Goal: Task Accomplishment & Management: Complete application form

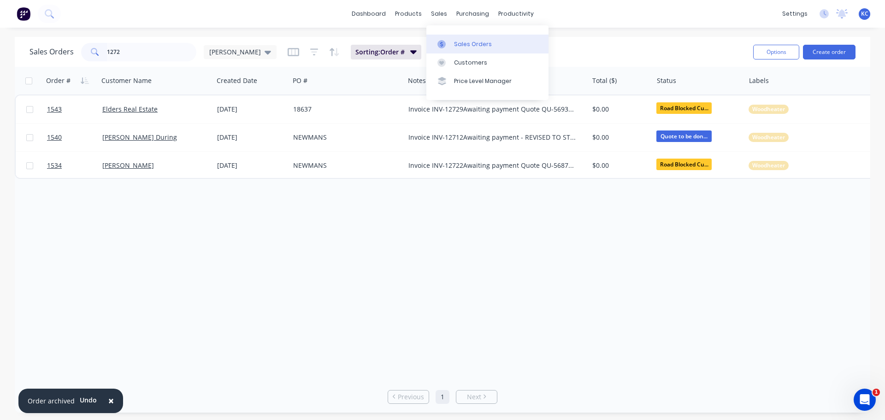
click at [472, 43] on div "Sales Orders" at bounding box center [473, 44] width 38 height 8
click at [436, 16] on div "sales" at bounding box center [438, 14] width 25 height 14
click at [464, 48] on link "Sales Orders" at bounding box center [487, 44] width 122 height 18
click at [467, 65] on div "Customers" at bounding box center [470, 63] width 33 height 8
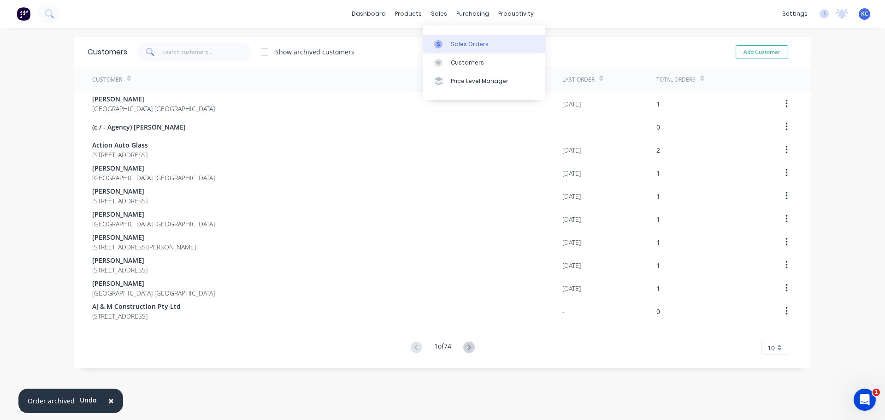
click at [456, 52] on link "Sales Orders" at bounding box center [484, 44] width 122 height 18
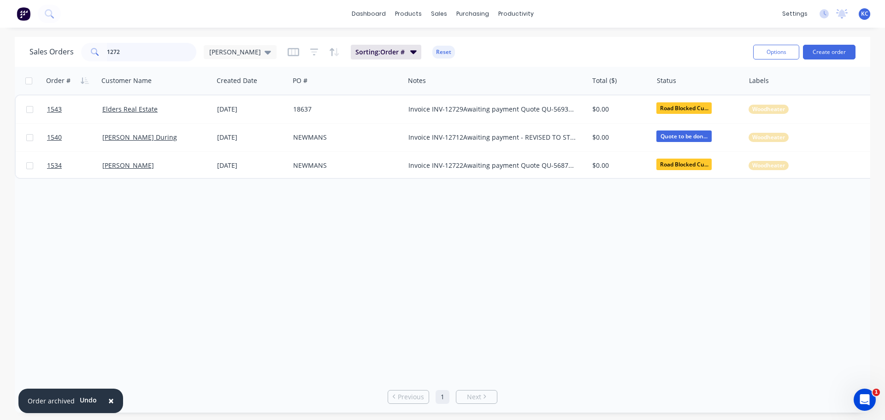
drag, startPoint x: 152, startPoint y: 55, endPoint x: 0, endPoint y: 142, distance: 175.3
click at [0, 108] on div "Sales Orders 1272 [PERSON_NAME] Sorting: Order # Reset Options Create order Ord…" at bounding box center [442, 225] width 885 height 376
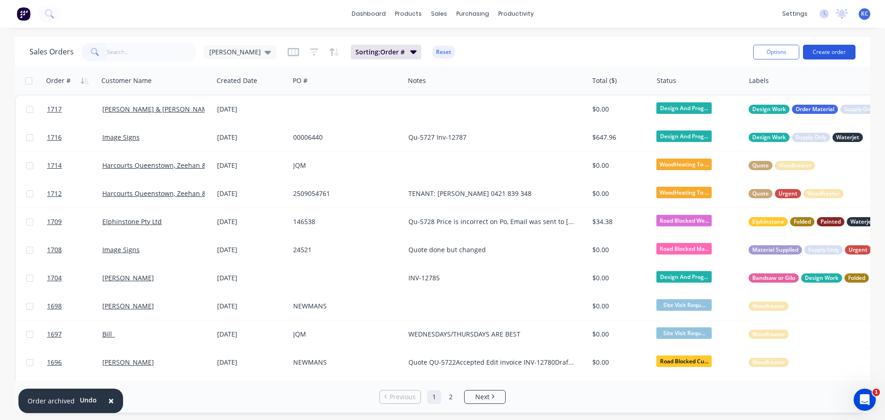
click at [842, 55] on button "Create order" at bounding box center [829, 52] width 53 height 15
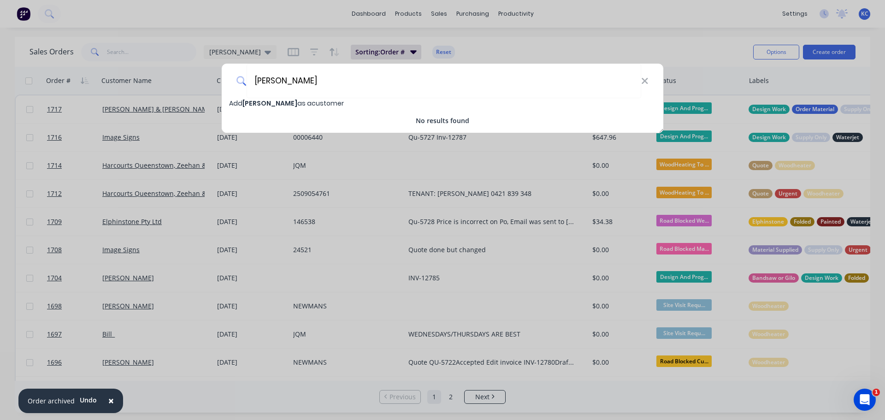
type input "[PERSON_NAME]"
click at [275, 99] on span "[PERSON_NAME]" at bounding box center [269, 103] width 55 height 9
select select "AU"
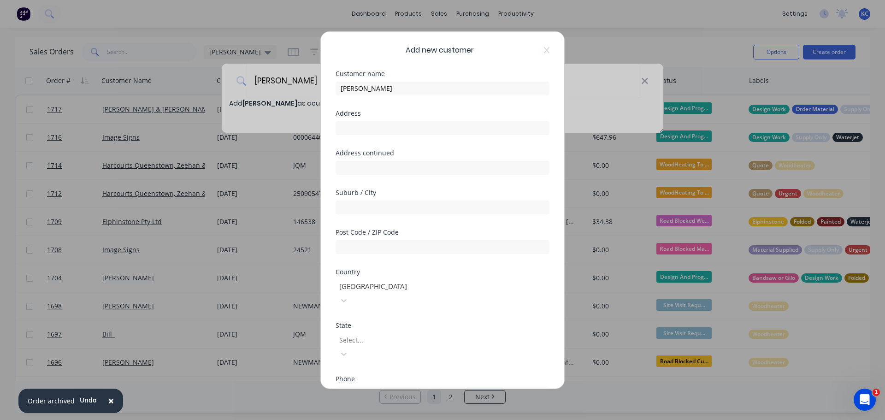
click at [357, 120] on div at bounding box center [443, 126] width 214 height 16
click at [356, 130] on input "text" at bounding box center [443, 128] width 214 height 14
type input "[STREET_ADDRESS]"
type input "Lapoinya"
type input "7325"
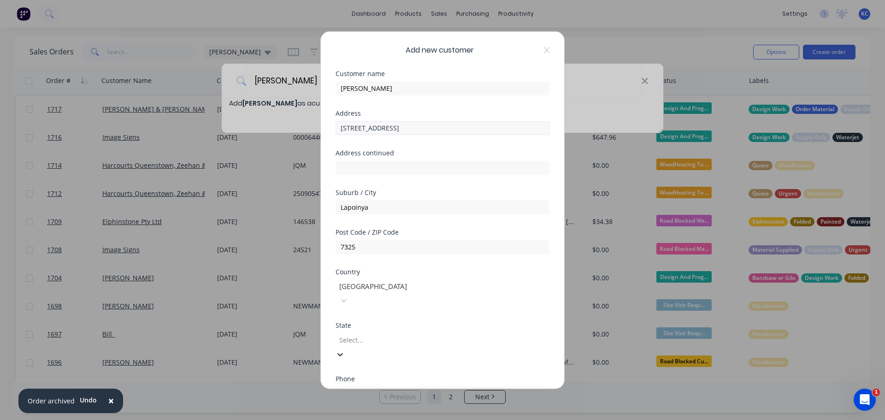
type input "t"
type input "0409 176 549"
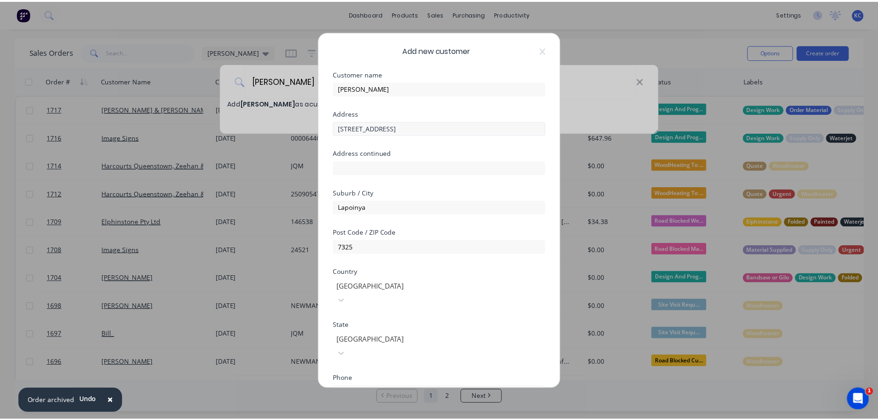
scroll to position [93, 0]
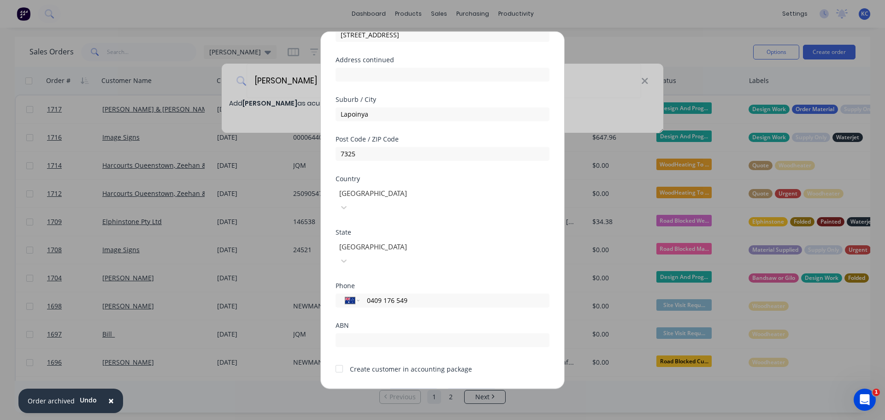
click at [394, 388] on button "Save" at bounding box center [413, 395] width 51 height 15
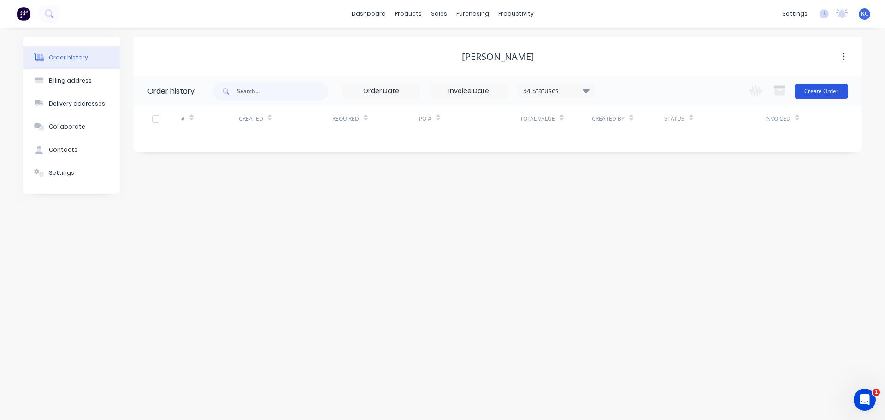
click at [809, 87] on button "Create Order" at bounding box center [821, 91] width 53 height 15
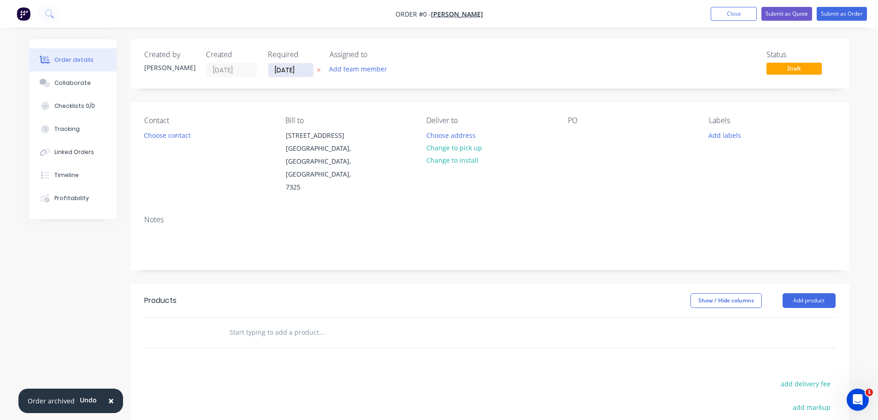
click at [309, 72] on input "[DATE]" at bounding box center [290, 70] width 45 height 14
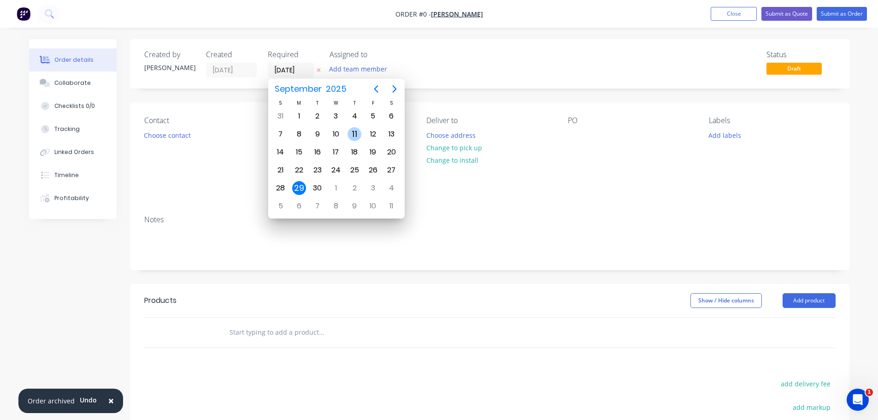
click at [358, 132] on div "11" at bounding box center [354, 134] width 14 height 14
type input "[DATE]"
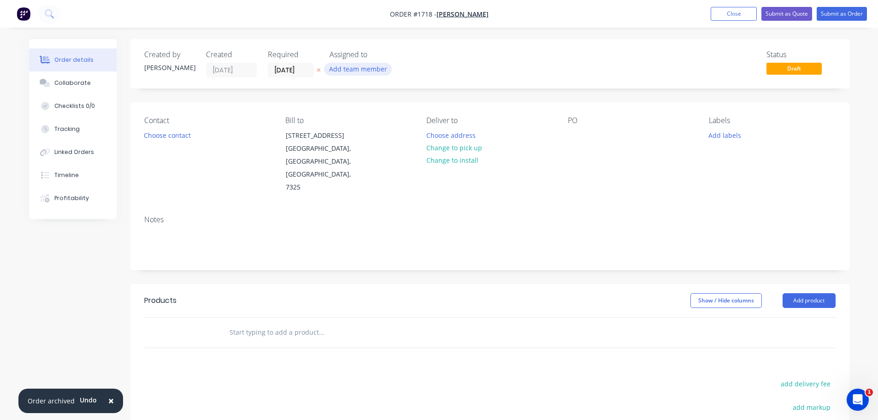
click at [358, 74] on button "Add team member" at bounding box center [358, 69] width 68 height 12
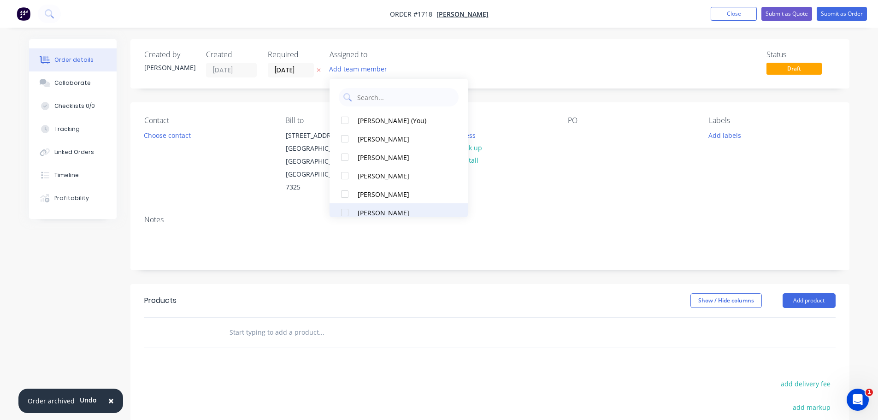
click at [346, 213] on div at bounding box center [345, 212] width 18 height 18
click at [188, 135] on button "Choose contact" at bounding box center [167, 135] width 57 height 12
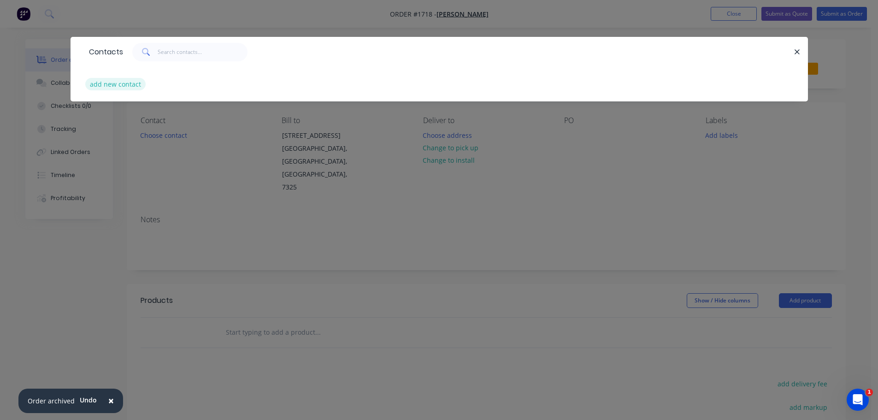
click at [122, 85] on button "add new contact" at bounding box center [115, 84] width 61 height 12
select select "AU"
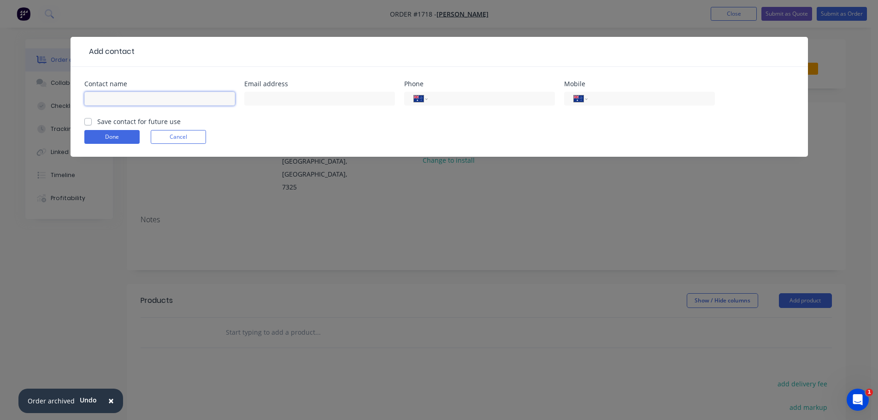
click at [130, 98] on input "text" at bounding box center [159, 99] width 151 height 14
type input "[PERSON_NAME]"
type input "0409 176 549"
drag, startPoint x: 89, startPoint y: 123, endPoint x: 93, endPoint y: 132, distance: 9.9
click at [97, 122] on label "Save contact for future use" at bounding box center [138, 122] width 83 height 10
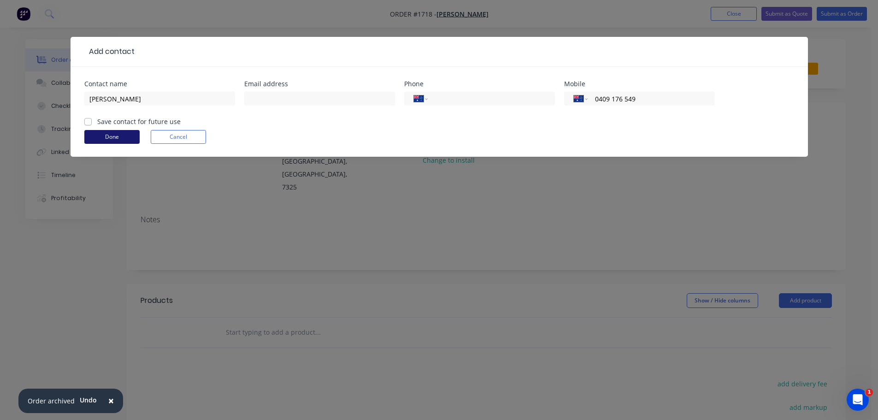
click at [89, 122] on input "Save contact for future use" at bounding box center [87, 121] width 7 height 9
checkbox input "true"
click at [99, 140] on button "Done" at bounding box center [111, 137] width 55 height 14
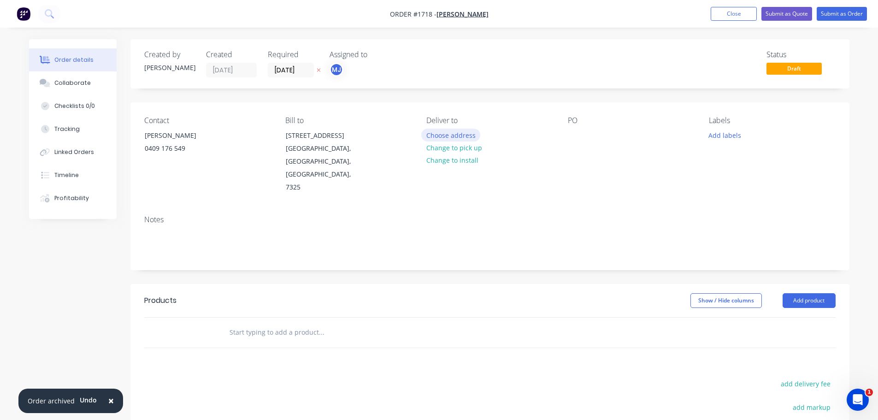
click at [462, 133] on button "Choose address" at bounding box center [450, 135] width 59 height 12
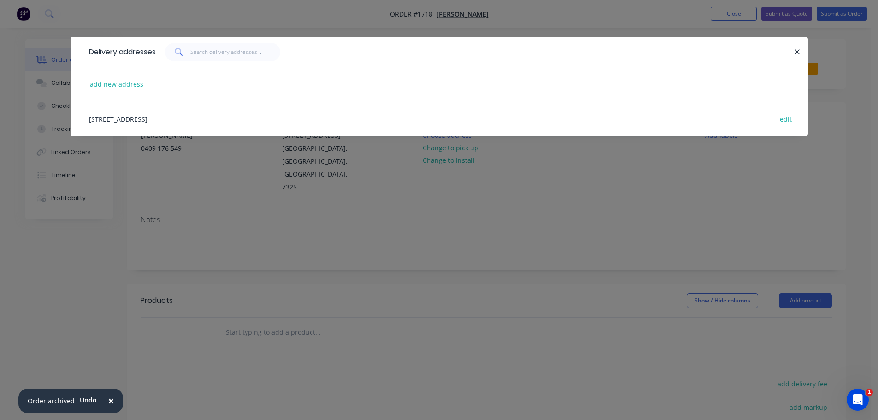
click at [154, 120] on div "[STREET_ADDRESS] edit" at bounding box center [439, 118] width 710 height 35
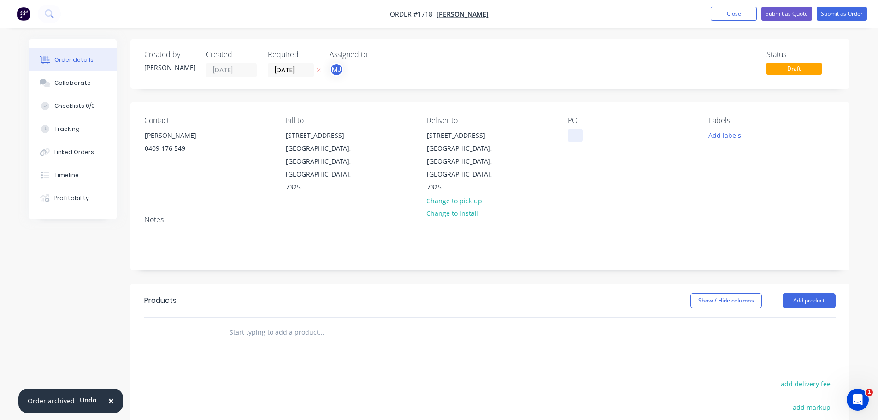
click at [576, 136] on div at bounding box center [575, 135] width 15 height 13
click at [725, 138] on button "Add labels" at bounding box center [725, 135] width 42 height 12
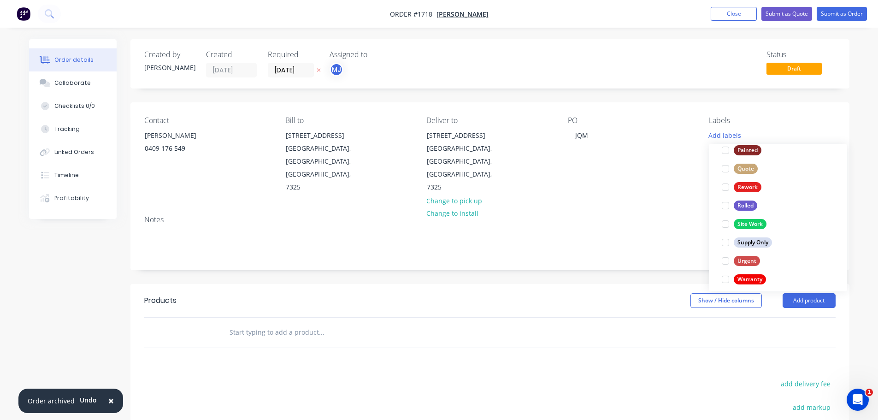
scroll to position [442, 0]
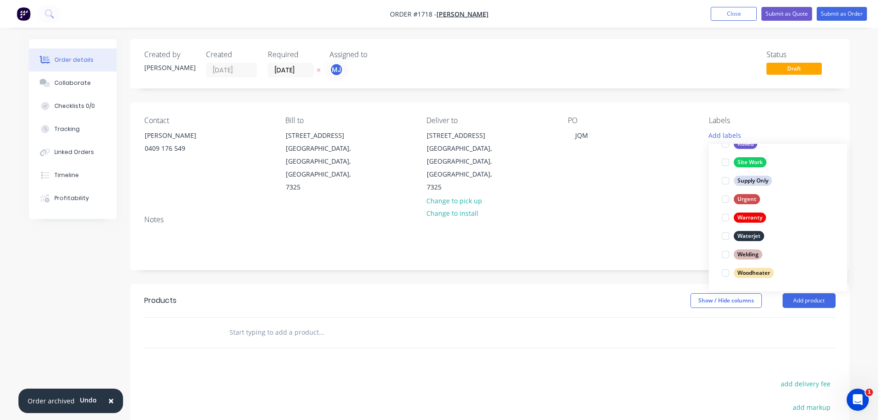
click at [725, 271] on div at bounding box center [725, 273] width 18 height 18
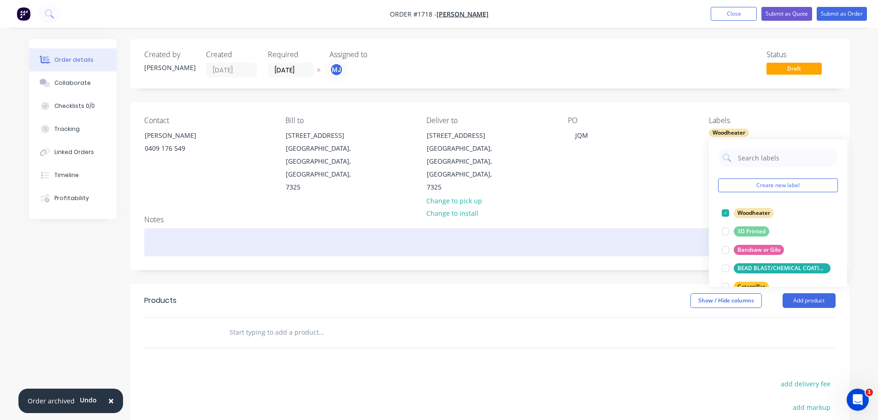
click at [645, 229] on div at bounding box center [489, 242] width 691 height 28
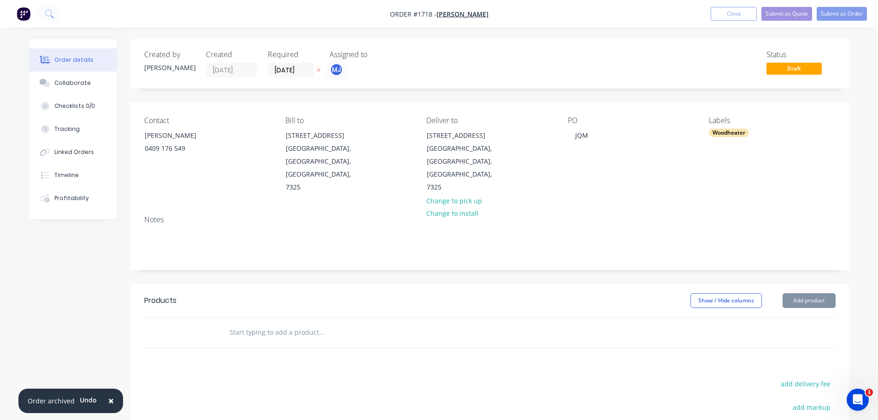
click at [824, 293] on button "Add product" at bounding box center [809, 300] width 53 height 15
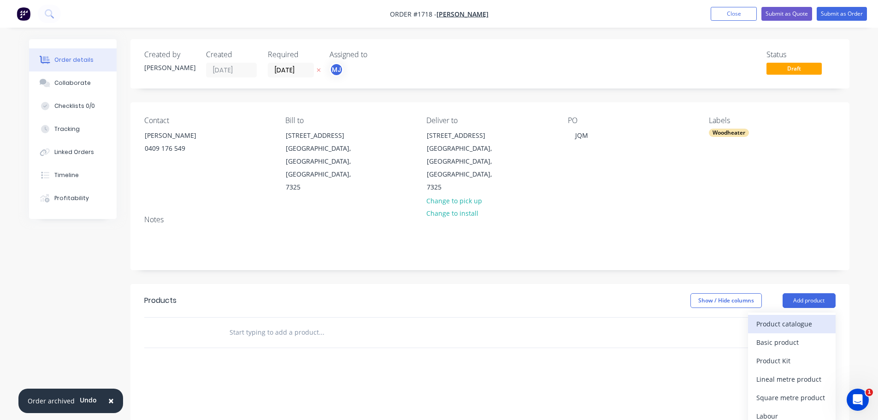
click at [769, 315] on button "Product catalogue" at bounding box center [792, 324] width 88 height 18
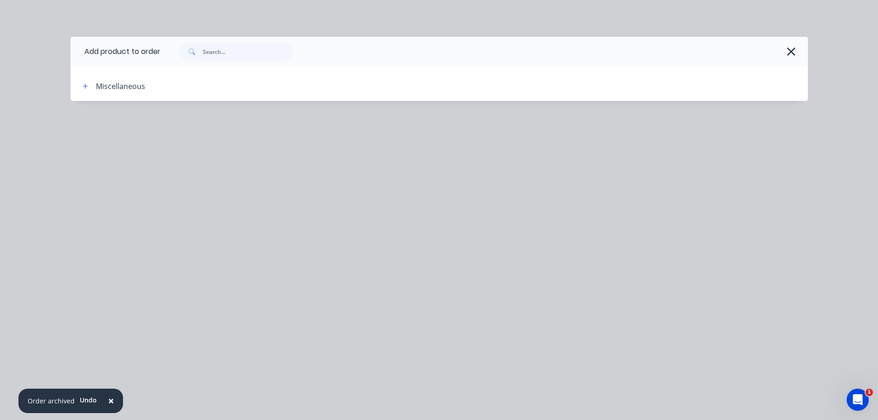
click at [769, 306] on div "Add product to order Miscellaneous" at bounding box center [439, 210] width 878 height 420
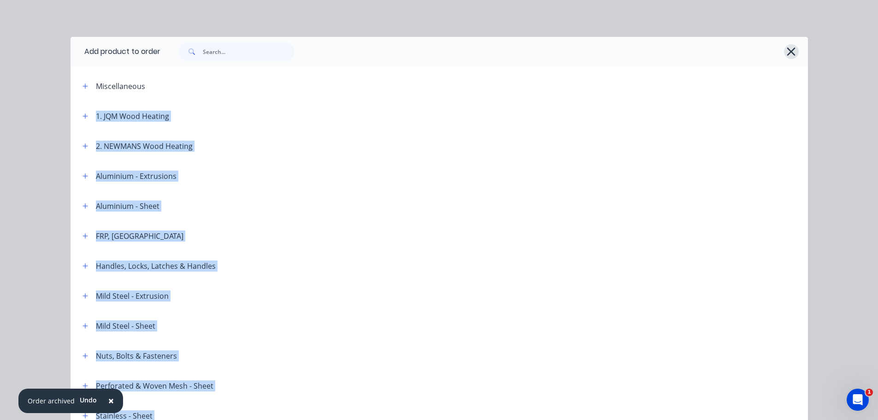
click at [792, 49] on icon "button" at bounding box center [791, 51] width 10 height 13
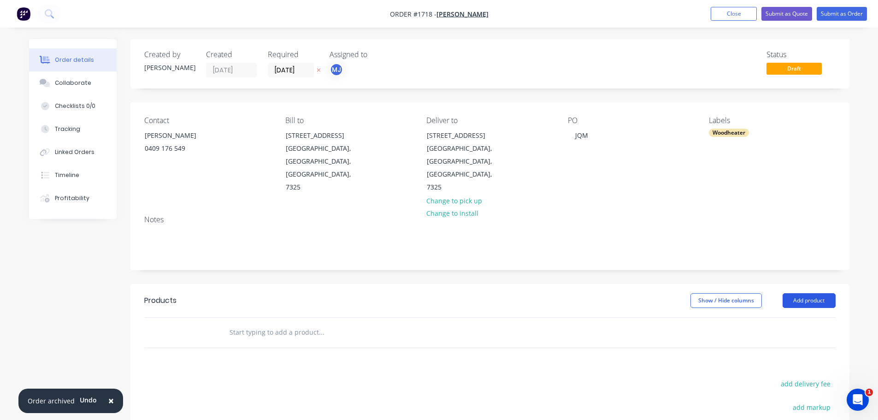
click at [818, 293] on button "Add product" at bounding box center [809, 300] width 53 height 15
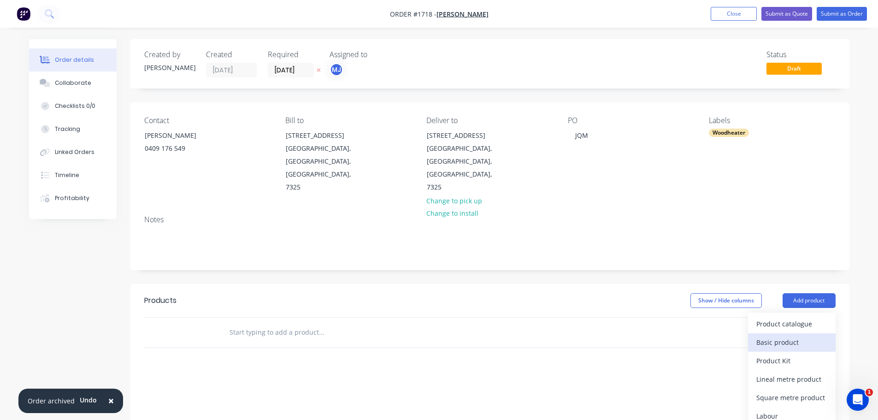
click at [798, 336] on div "Basic product" at bounding box center [791, 342] width 71 height 13
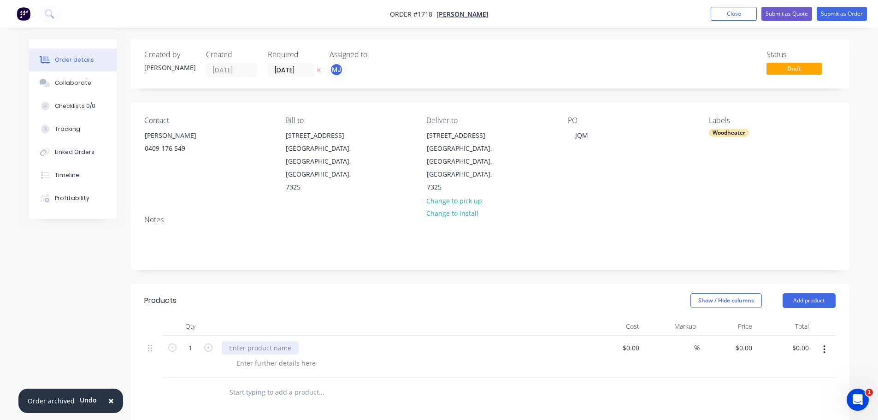
click at [274, 341] on div at bounding box center [260, 347] width 77 height 13
click at [442, 383] on div "FLUE CLEAN & WOOD HEATER ASSESSMENT *MAHOGANY *DOOR ROPE *GLASS SEAL *BAFFLE SK…" at bounding box center [402, 376] width 369 height 81
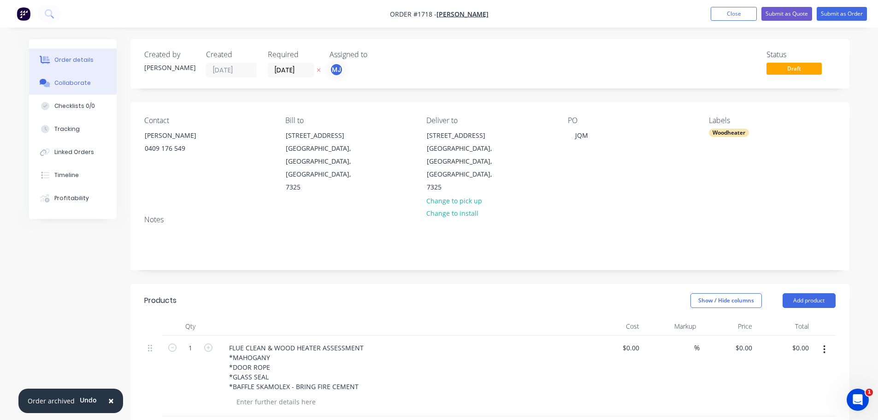
click at [81, 82] on div "Collaborate" at bounding box center [72, 83] width 36 height 8
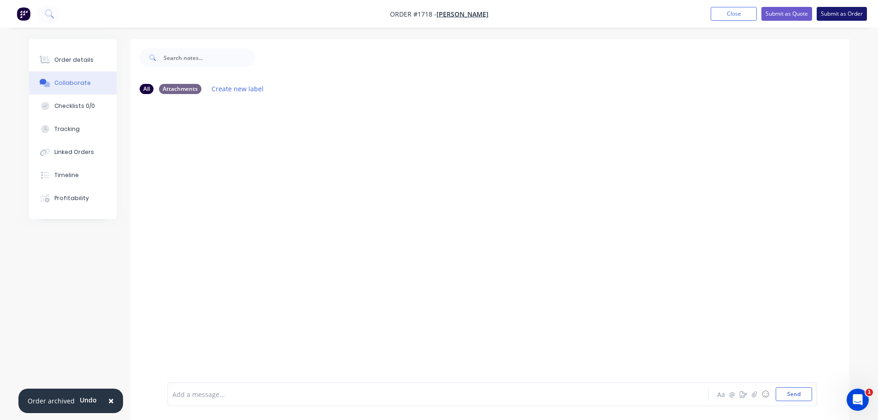
click at [855, 12] on button "Submit as Order" at bounding box center [842, 14] width 50 height 14
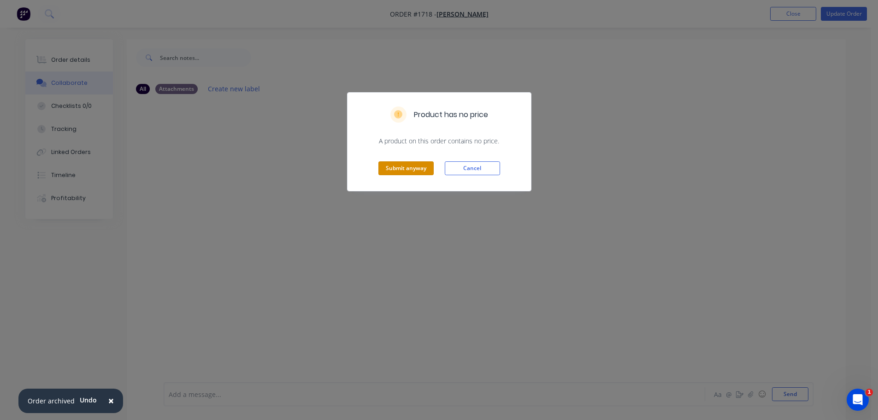
click at [402, 169] on button "Submit anyway" at bounding box center [405, 168] width 55 height 14
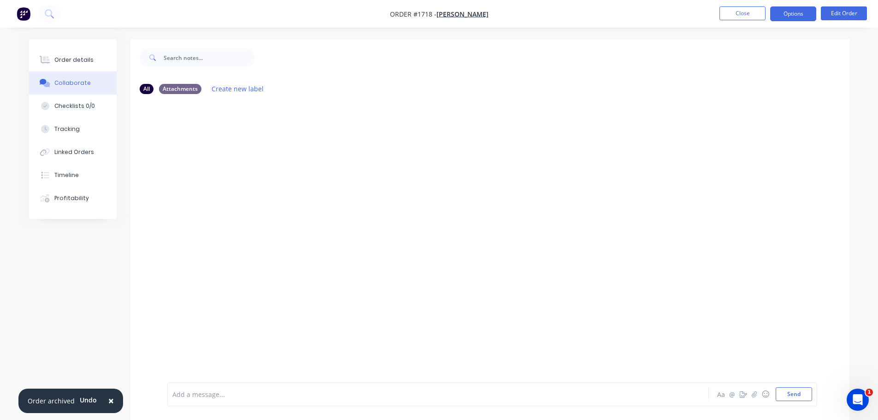
click at [795, 17] on button "Options" at bounding box center [793, 13] width 46 height 15
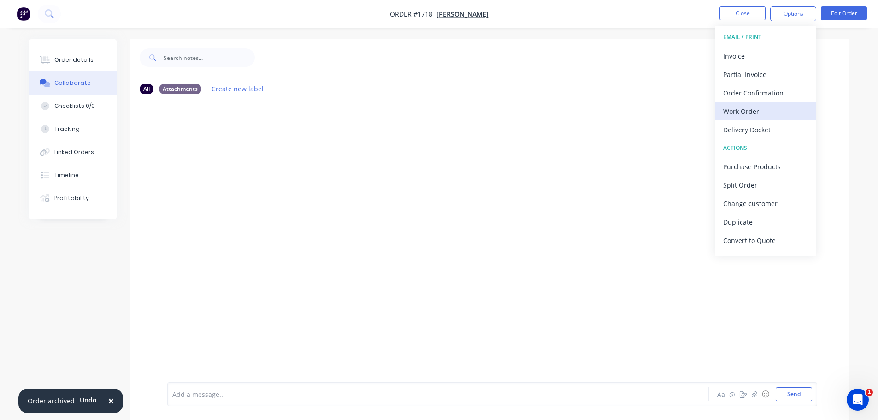
click at [772, 106] on div "Work Order" at bounding box center [765, 111] width 85 height 13
click at [746, 109] on div "Custom" at bounding box center [765, 111] width 85 height 13
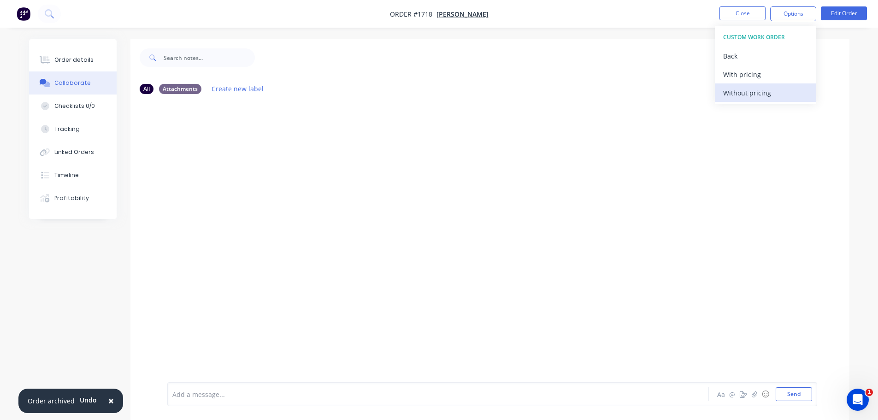
click at [743, 95] on div "Without pricing" at bounding box center [765, 92] width 85 height 13
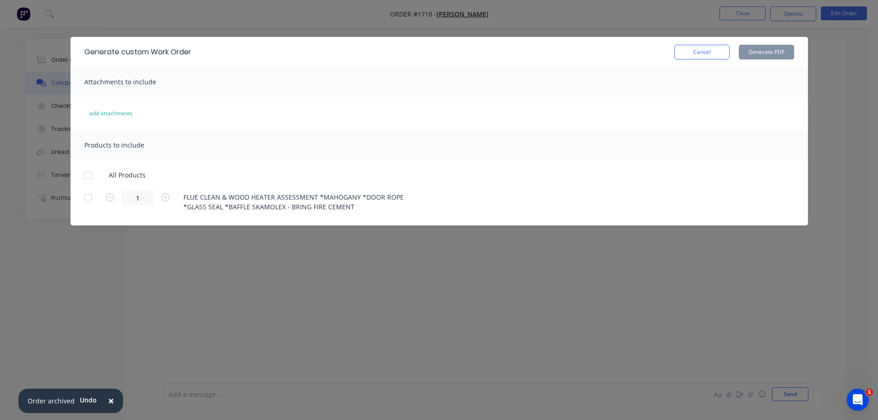
click at [89, 177] on div at bounding box center [88, 175] width 18 height 18
click at [755, 53] on button "Generate PDF" at bounding box center [766, 52] width 55 height 15
click at [684, 58] on button "Cancel" at bounding box center [701, 52] width 55 height 15
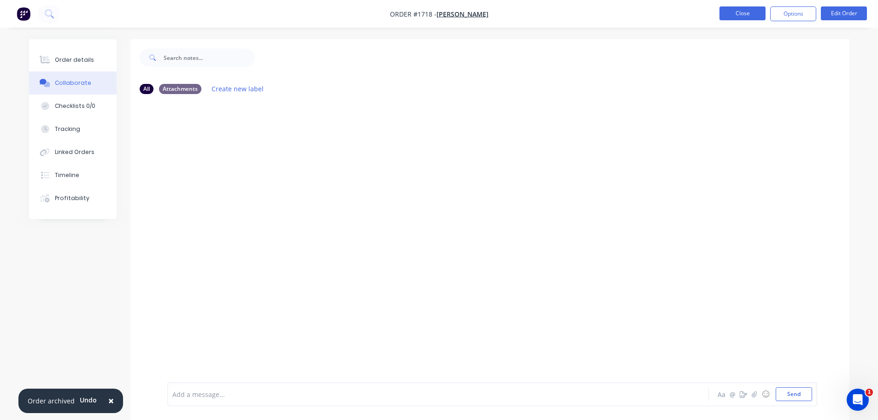
click at [744, 12] on button "Close" at bounding box center [742, 13] width 46 height 14
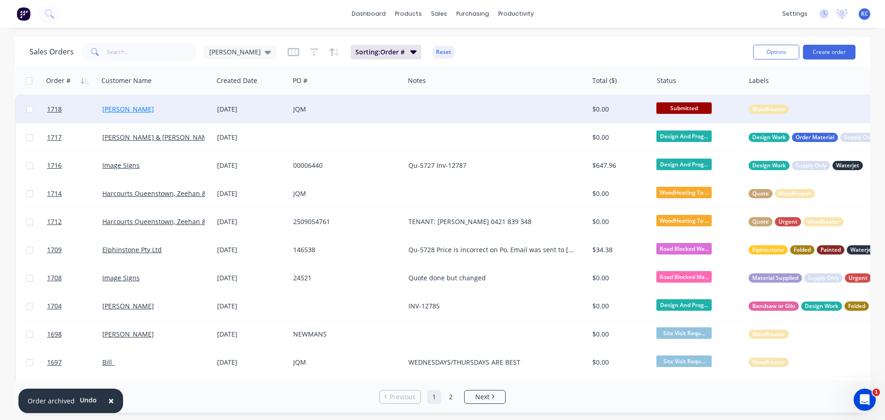
click at [136, 108] on link "[PERSON_NAME]" at bounding box center [128, 109] width 52 height 9
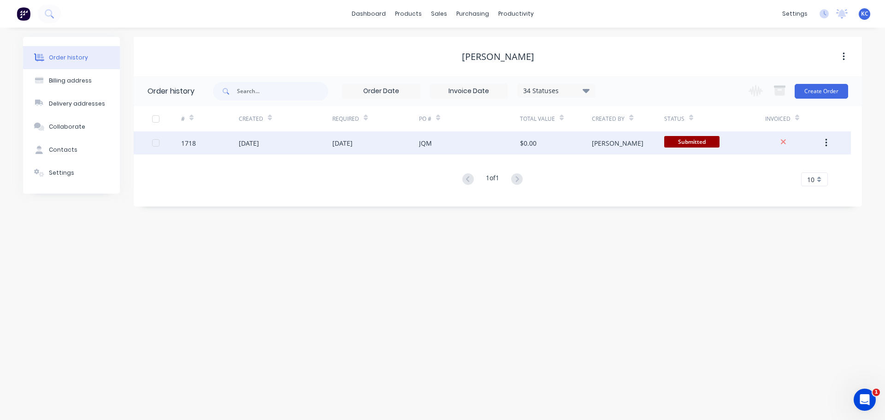
click at [269, 148] on div "[DATE]" at bounding box center [286, 142] width 94 height 23
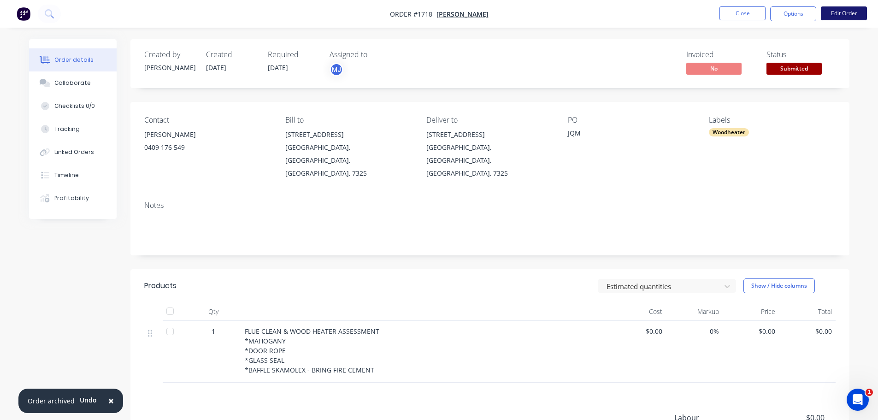
click at [847, 15] on button "Edit Order" at bounding box center [844, 13] width 46 height 14
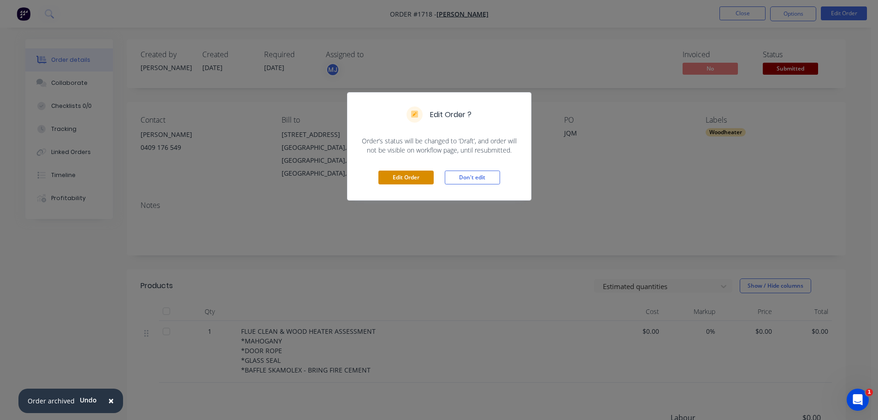
click at [411, 179] on button "Edit Order" at bounding box center [405, 178] width 55 height 14
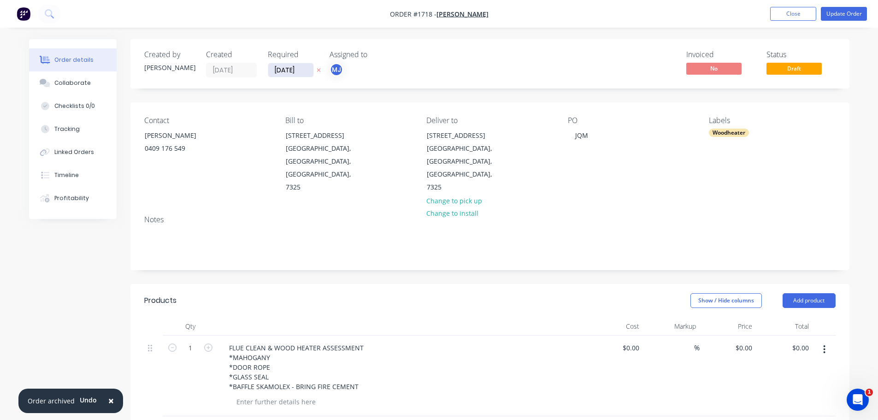
click at [298, 71] on input "[DATE]" at bounding box center [290, 70] width 45 height 14
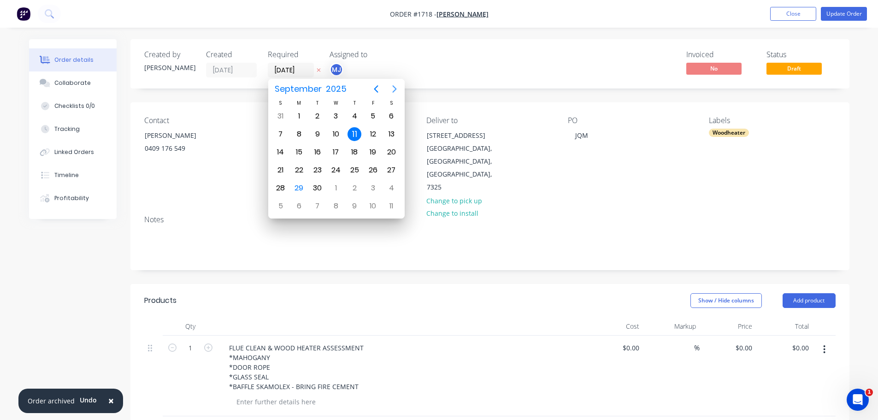
click at [393, 89] on icon "Next page" at bounding box center [394, 88] width 11 height 11
click at [392, 135] on div "11" at bounding box center [391, 134] width 14 height 14
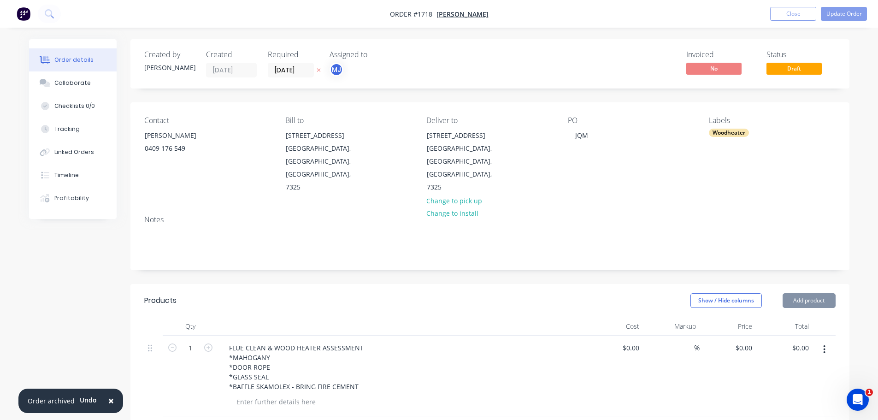
type input "[DATE]"
click at [476, 43] on div "Created by [PERSON_NAME] Created [DATE] Required [DATE] Assigned to MJ Invoiced…" at bounding box center [489, 63] width 719 height 49
click at [849, 13] on button "Update Order" at bounding box center [844, 14] width 46 height 14
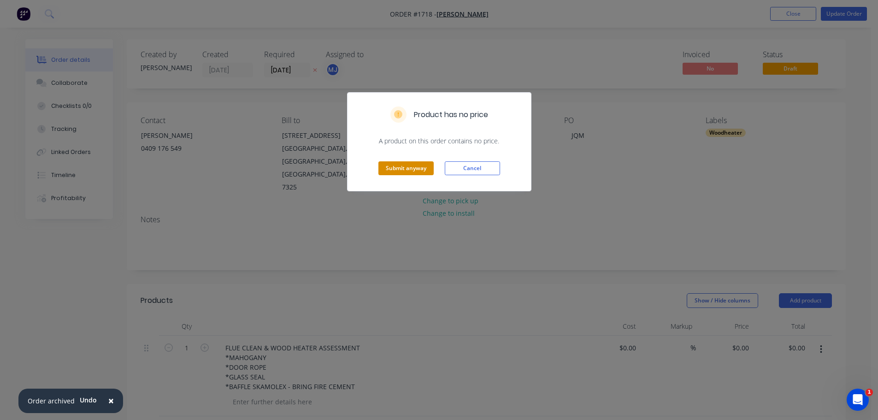
click at [410, 164] on button "Submit anyway" at bounding box center [405, 168] width 55 height 14
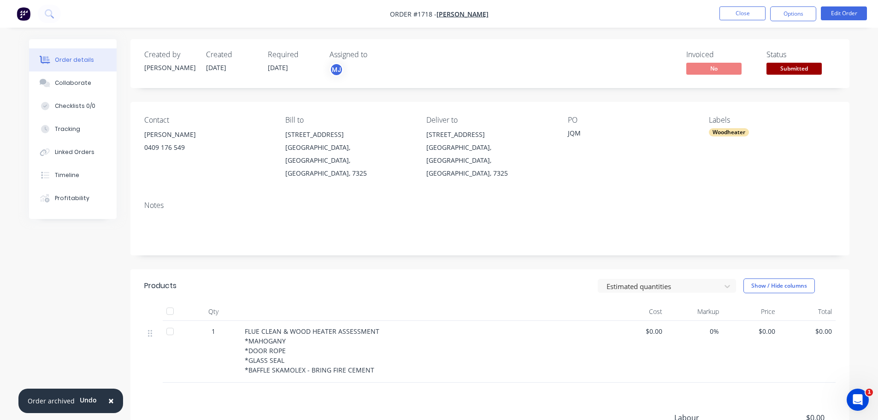
click at [791, 67] on span "Submitted" at bounding box center [793, 69] width 55 height 12
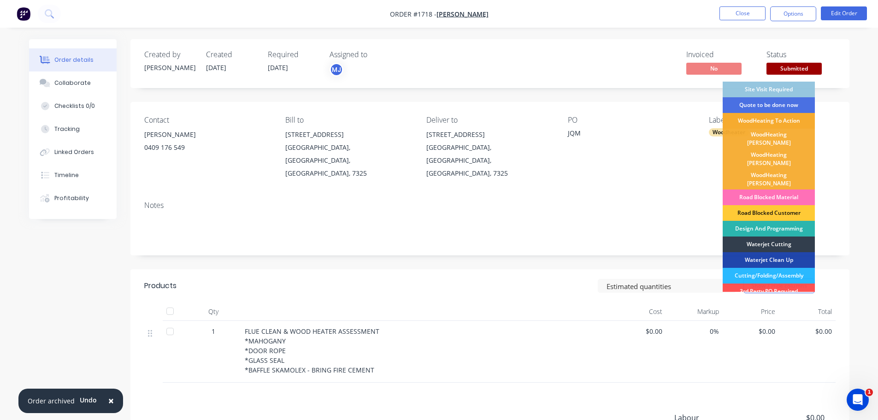
click at [782, 122] on div "WoodHeating To Action" at bounding box center [769, 121] width 92 height 16
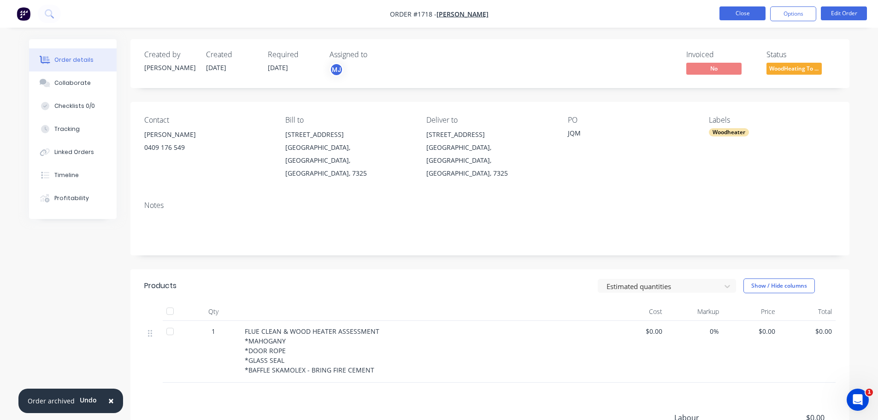
click at [731, 14] on button "Close" at bounding box center [742, 13] width 46 height 14
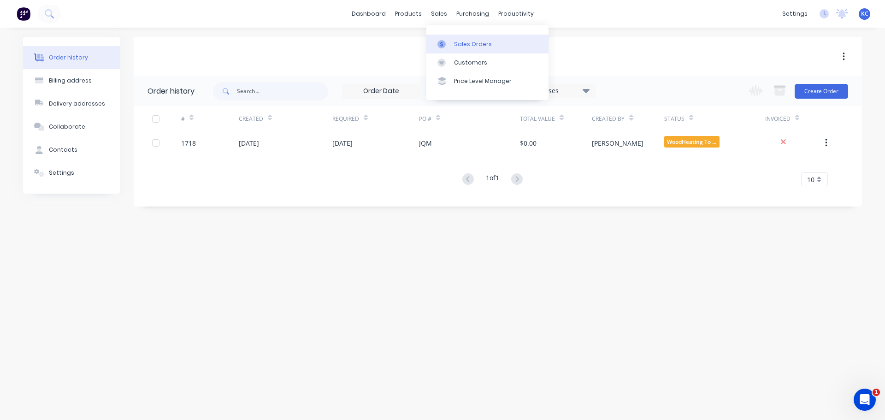
click at [469, 47] on div "Sales Orders" at bounding box center [473, 44] width 38 height 8
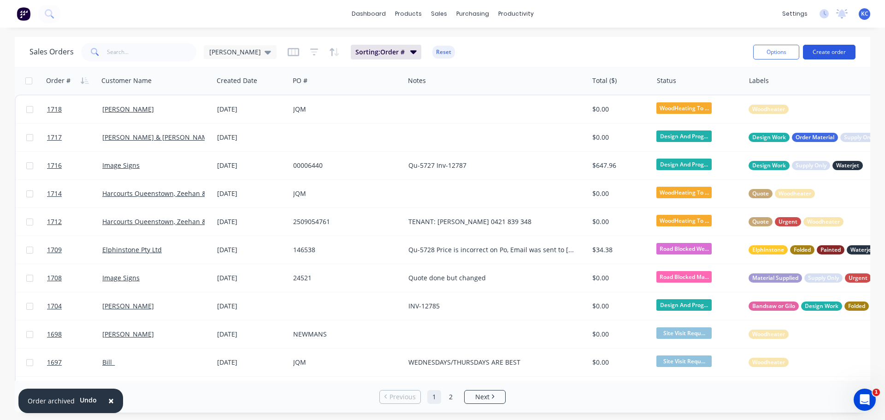
click at [826, 48] on button "Create order" at bounding box center [829, 52] width 53 height 15
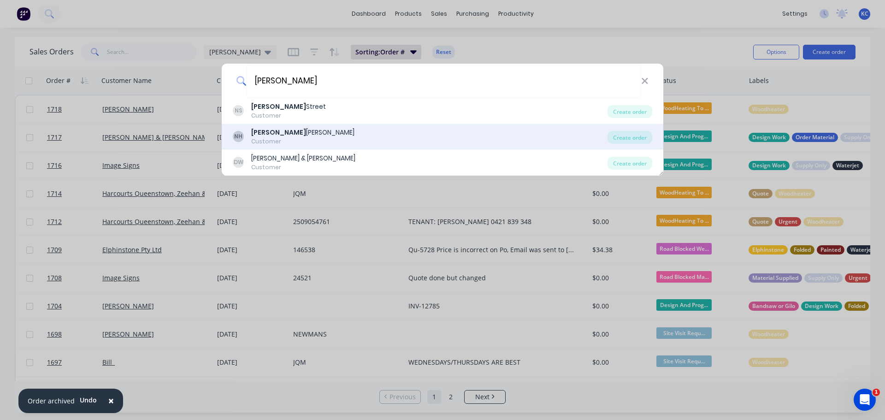
type input "[PERSON_NAME]"
click at [271, 134] on div "[PERSON_NAME]" at bounding box center [302, 133] width 103 height 10
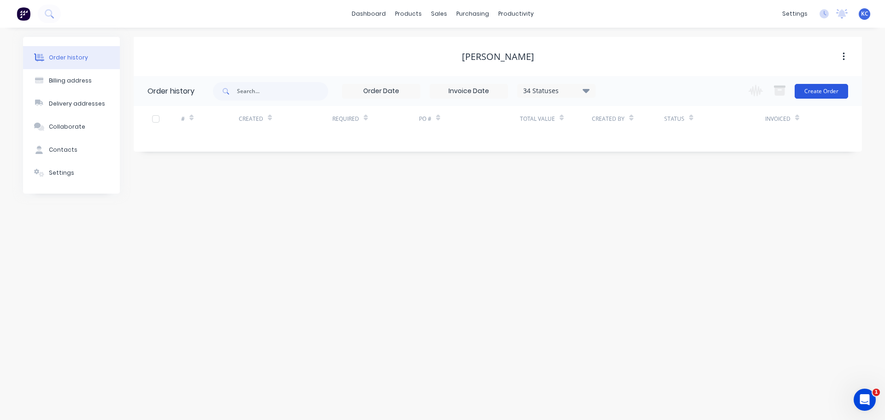
click at [821, 95] on button "Create Order" at bounding box center [821, 91] width 53 height 15
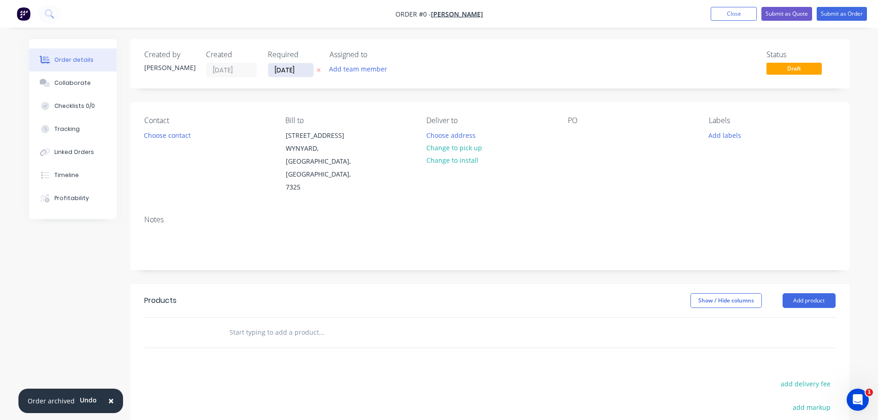
click at [302, 67] on input "[DATE]" at bounding box center [290, 70] width 45 height 14
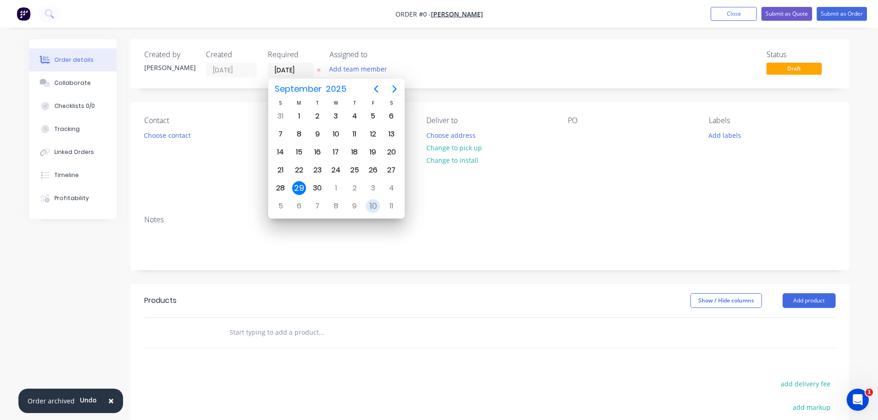
click at [367, 206] on div "10" at bounding box center [373, 206] width 14 height 14
type input "[DATE]"
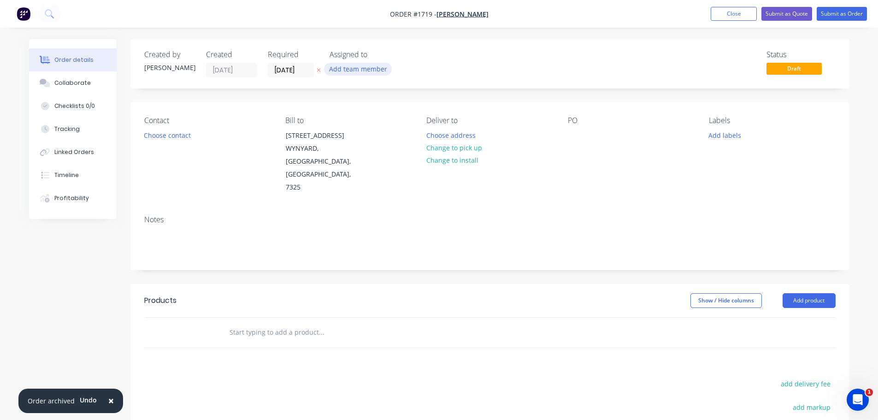
click at [349, 69] on button "Add team member" at bounding box center [358, 69] width 68 height 12
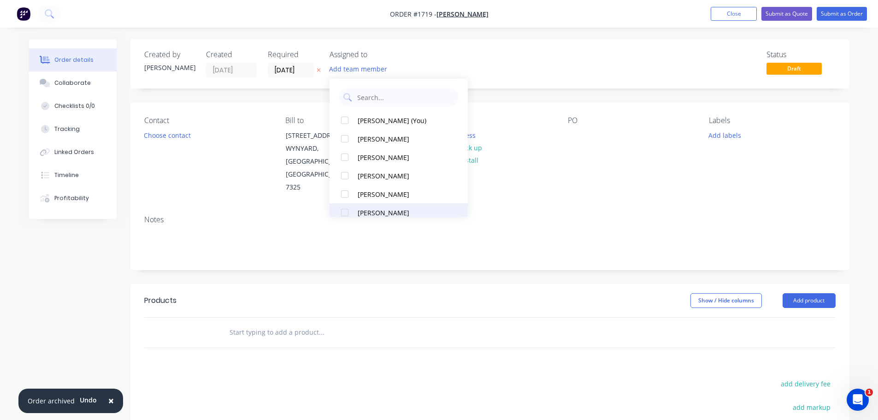
click at [345, 211] on div at bounding box center [345, 212] width 18 height 18
click at [182, 136] on button "Choose contact" at bounding box center [167, 135] width 57 height 12
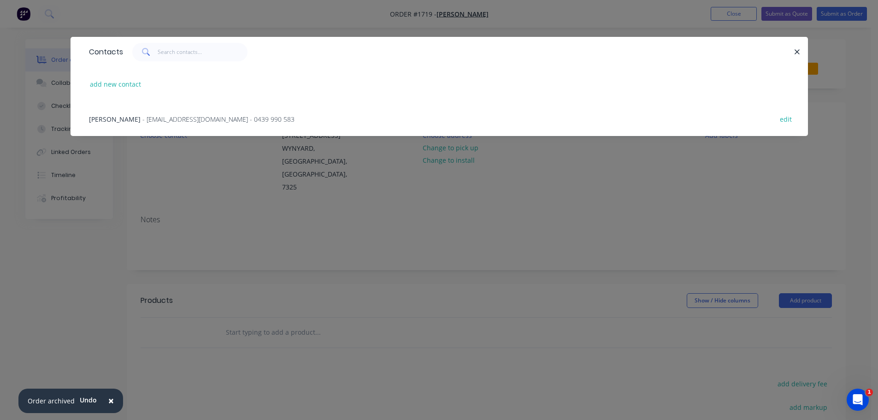
click at [169, 123] on span "- [EMAIL_ADDRESS][DOMAIN_NAME] - 0439 990 583" at bounding box center [218, 119] width 152 height 9
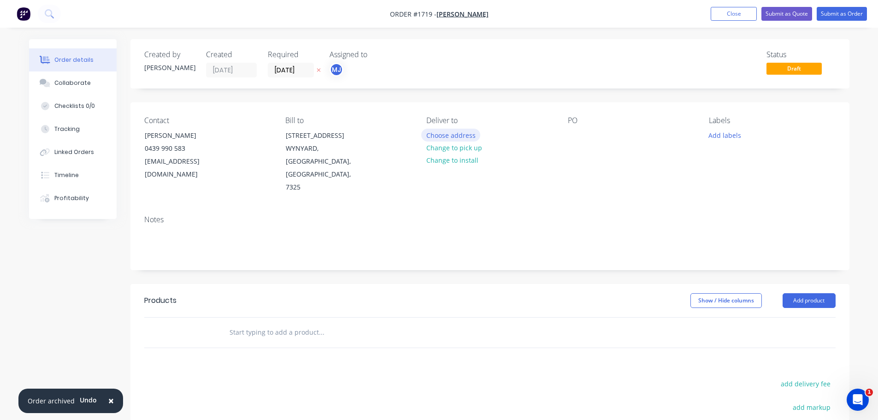
click at [457, 137] on button "Choose address" at bounding box center [450, 135] width 59 height 12
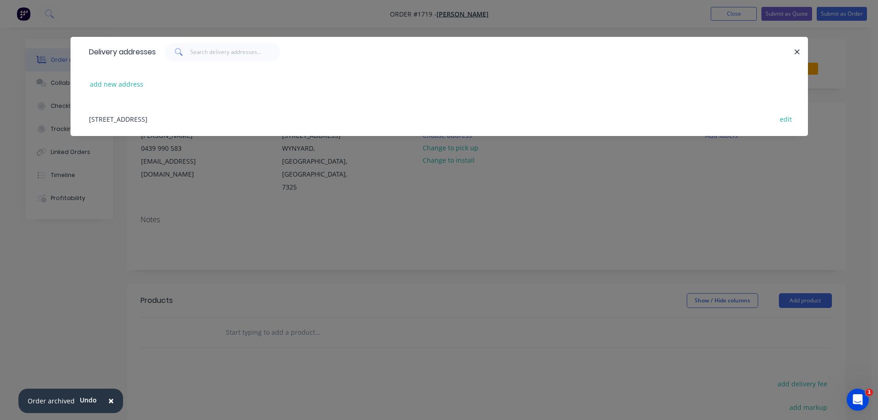
click at [212, 116] on div "[STREET_ADDRESS] edit" at bounding box center [439, 118] width 710 height 35
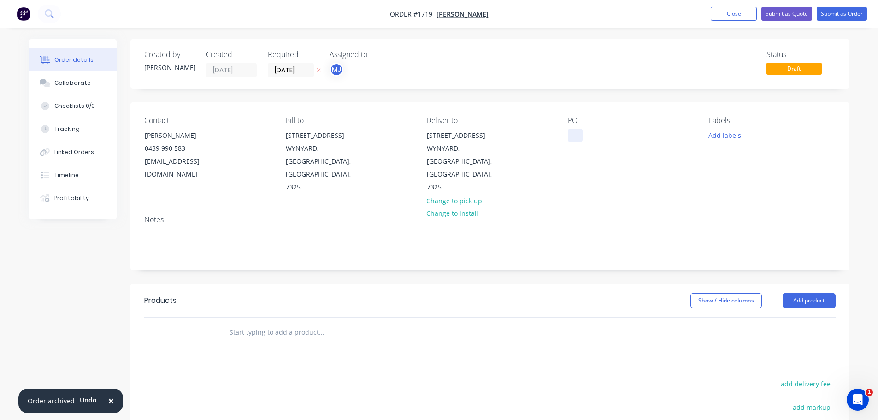
click at [578, 141] on div at bounding box center [575, 135] width 15 height 13
click at [722, 141] on div "Labels Add labels" at bounding box center [772, 155] width 126 height 78
click at [719, 143] on div "Labels Add labels" at bounding box center [772, 155] width 126 height 78
click at [718, 140] on button "Add labels" at bounding box center [725, 135] width 42 height 12
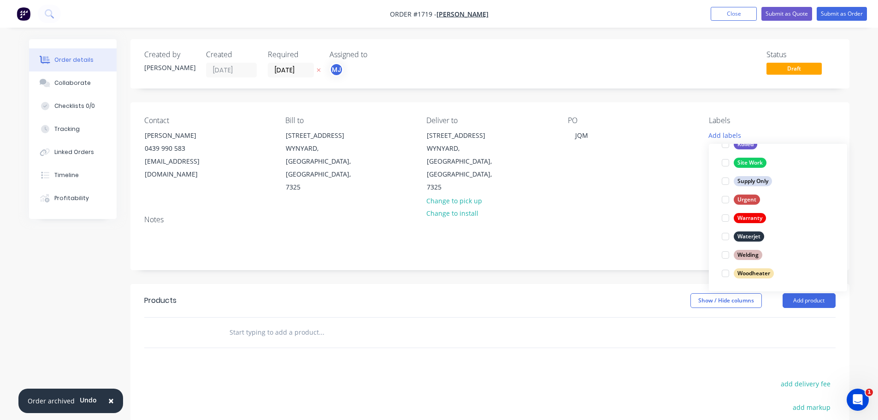
scroll to position [442, 0]
click at [726, 271] on div at bounding box center [725, 273] width 18 height 18
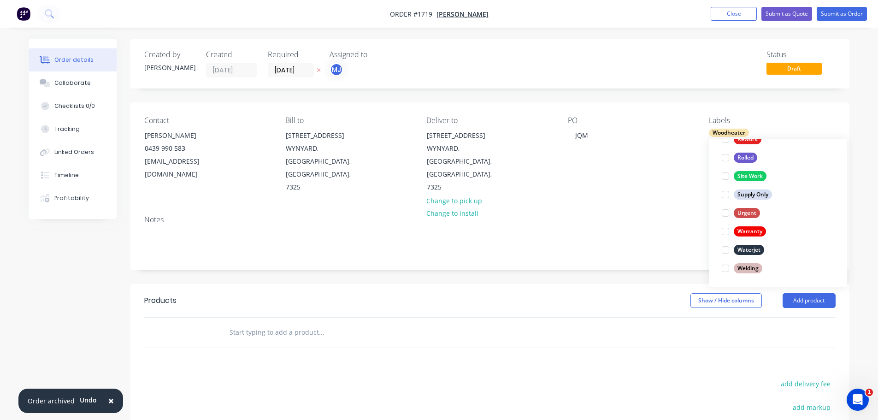
scroll to position [0, 0]
click at [540, 208] on div "Notes" at bounding box center [489, 239] width 719 height 62
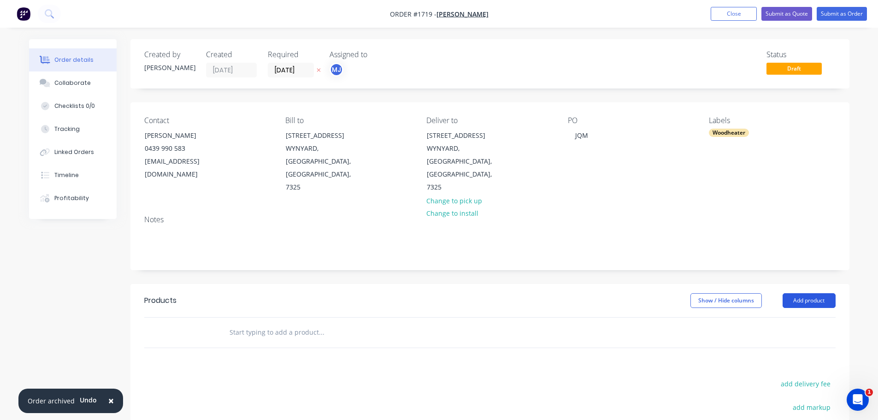
click at [801, 293] on button "Add product" at bounding box center [809, 300] width 53 height 15
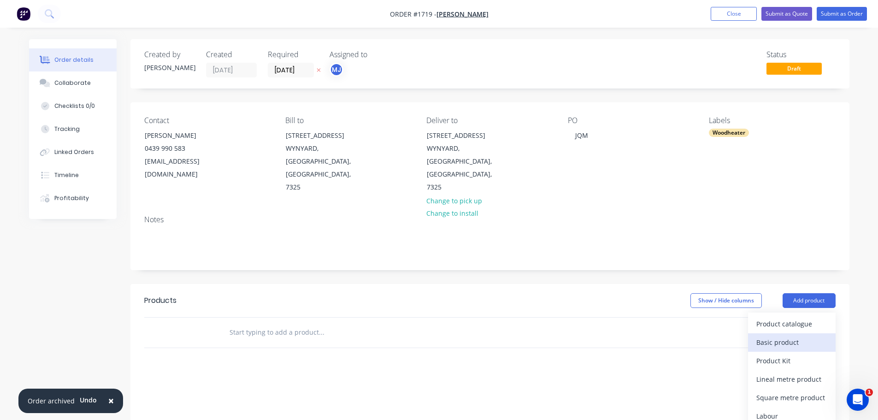
click at [793, 336] on div "Basic product" at bounding box center [791, 342] width 71 height 13
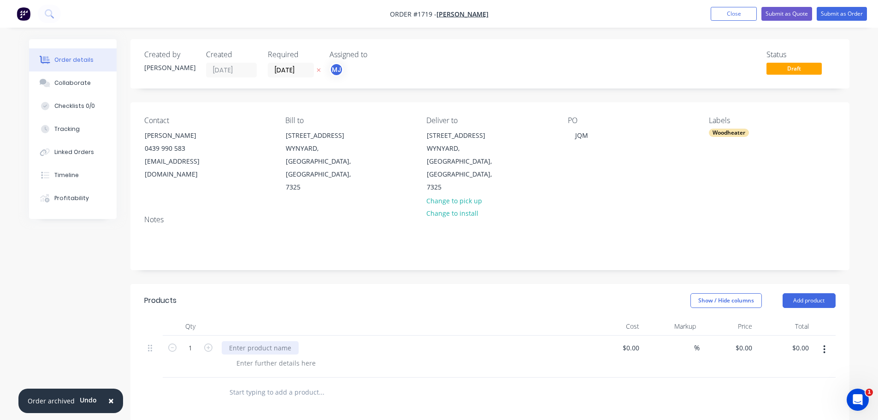
click at [256, 341] on div at bounding box center [260, 347] width 77 height 13
click at [298, 341] on div "REPLACEMENT MANTLE SHIELD & SURROUND PANEL" at bounding box center [310, 347] width 177 height 13
click at [838, 14] on button "Submit as Order" at bounding box center [842, 14] width 50 height 14
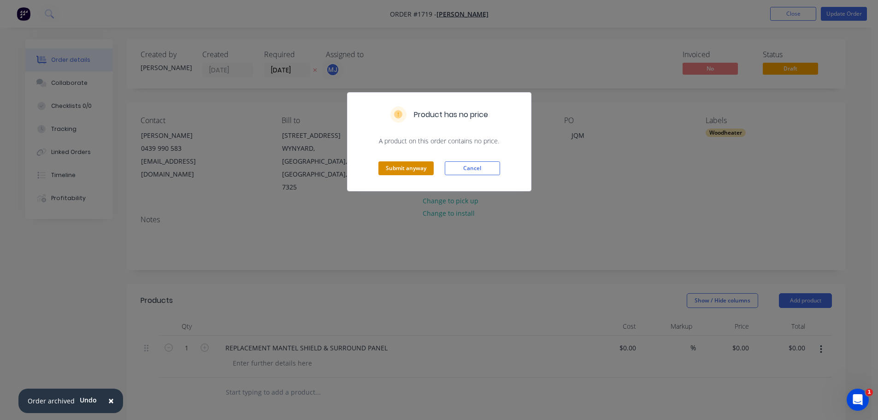
click at [393, 171] on button "Submit anyway" at bounding box center [405, 168] width 55 height 14
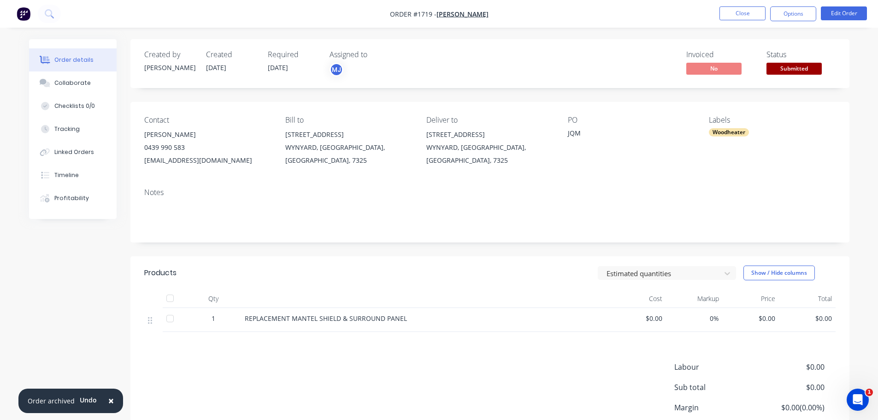
click at [792, 67] on span "Submitted" at bounding box center [793, 69] width 55 height 12
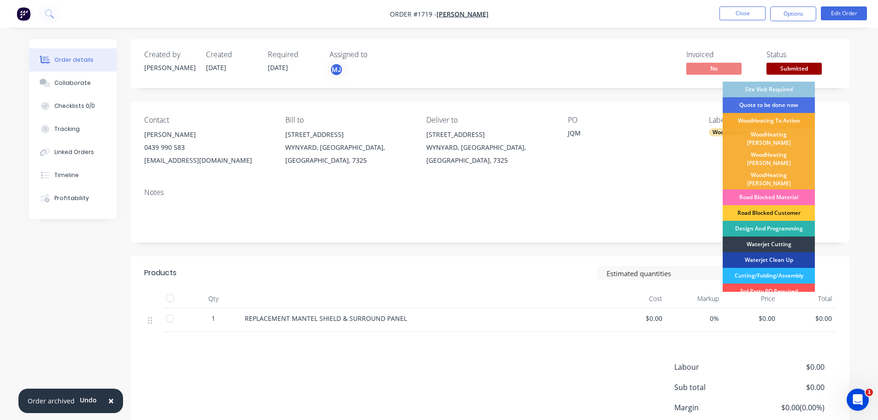
click at [785, 123] on div "WoodHeating To Action" at bounding box center [769, 121] width 92 height 16
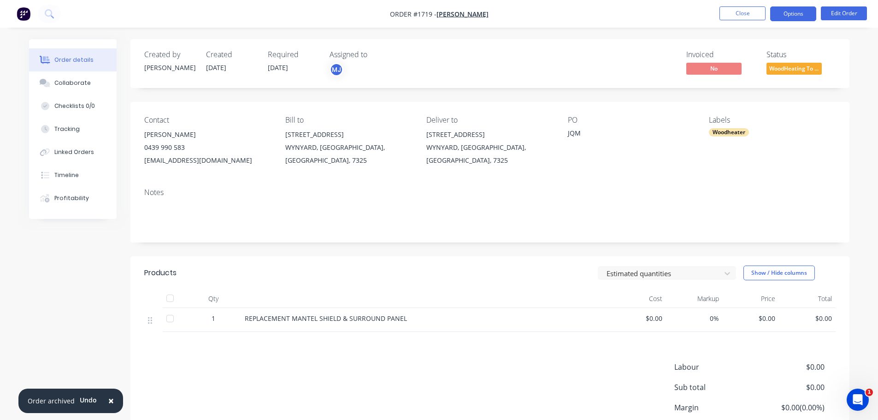
click at [795, 16] on button "Options" at bounding box center [793, 13] width 46 height 15
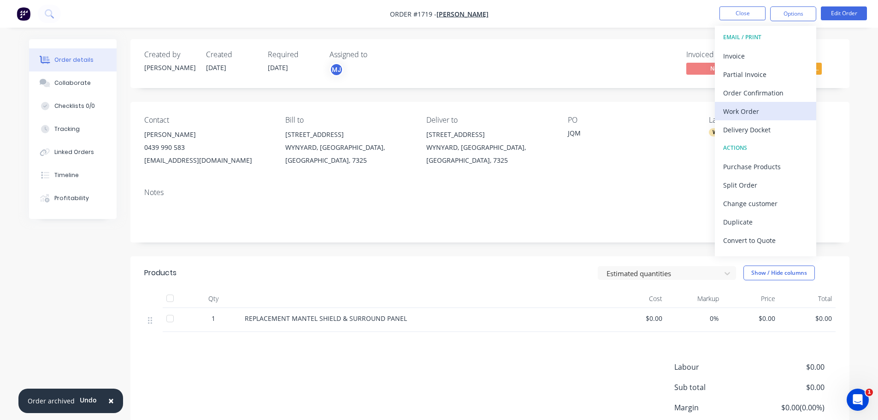
click at [767, 111] on div "Work Order" at bounding box center [765, 111] width 85 height 13
click at [754, 112] on div "Custom" at bounding box center [765, 111] width 85 height 13
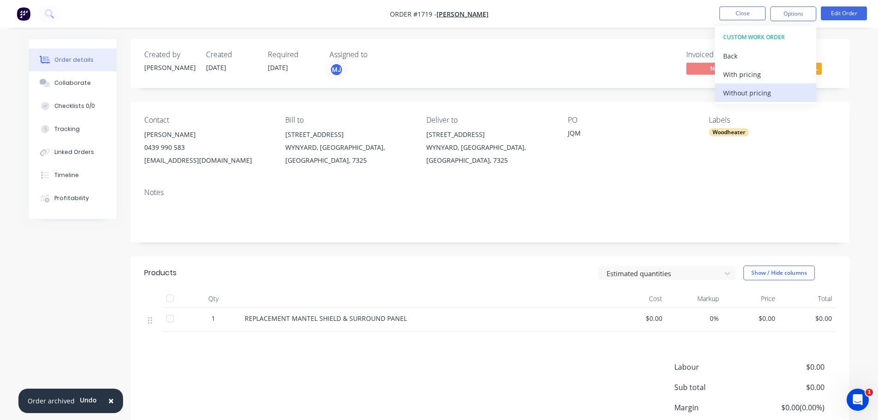
click at [755, 88] on div "Without pricing" at bounding box center [765, 92] width 85 height 13
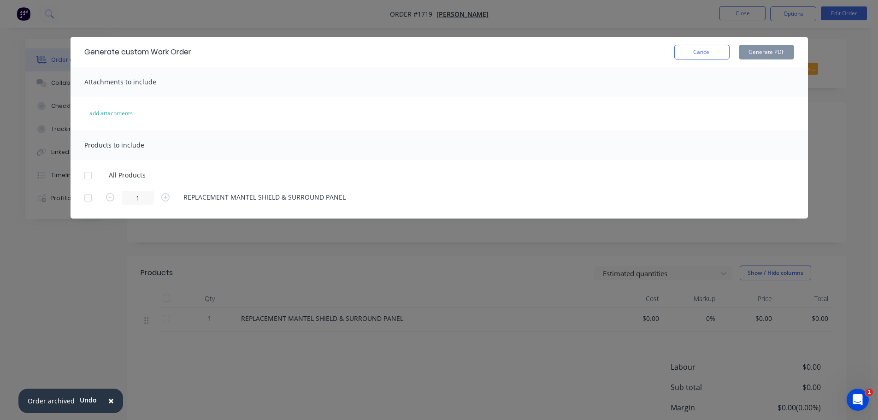
click at [92, 177] on div at bounding box center [88, 175] width 18 height 18
click at [775, 56] on button "Generate PDF" at bounding box center [766, 52] width 55 height 15
click at [689, 51] on button "Cancel" at bounding box center [701, 52] width 55 height 15
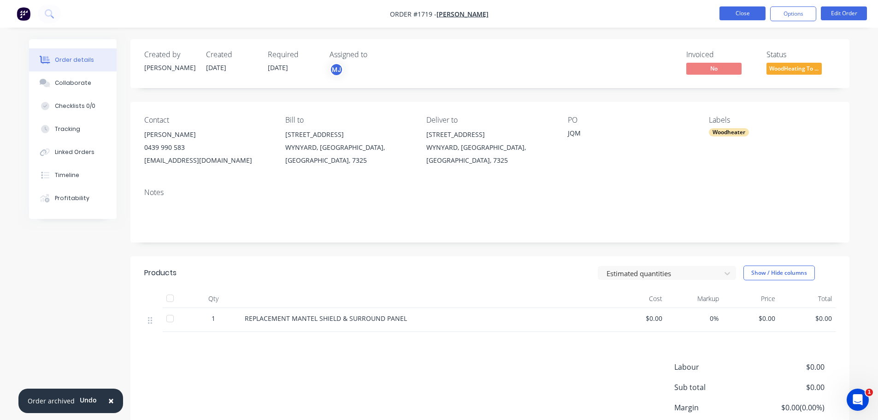
click at [753, 8] on button "Close" at bounding box center [742, 13] width 46 height 14
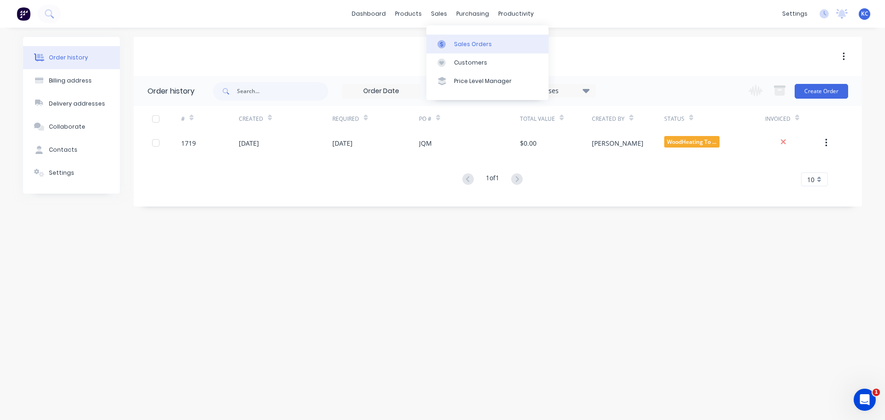
click at [455, 46] on div "Sales Orders" at bounding box center [473, 44] width 38 height 8
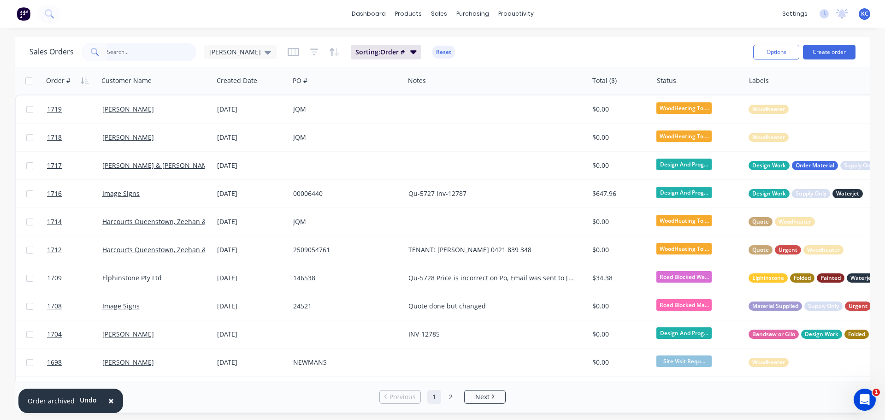
click at [146, 52] on input "text" at bounding box center [152, 52] width 90 height 18
type input "1518"
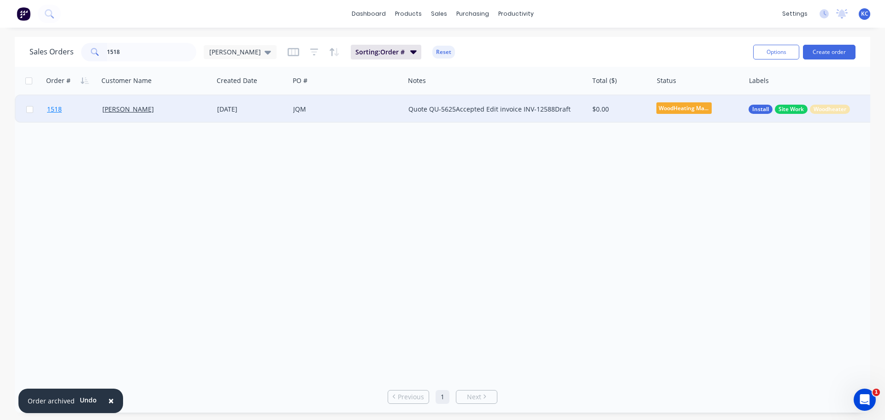
click at [58, 108] on span "1518" at bounding box center [54, 109] width 15 height 9
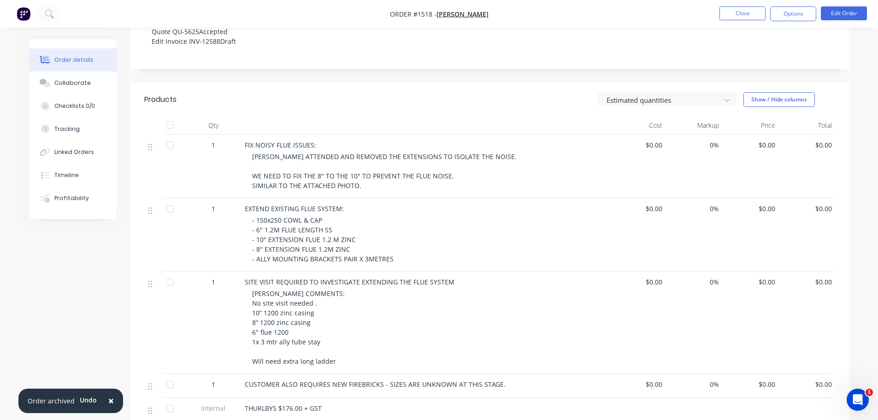
scroll to position [184, 0]
